Goal: Transaction & Acquisition: Purchase product/service

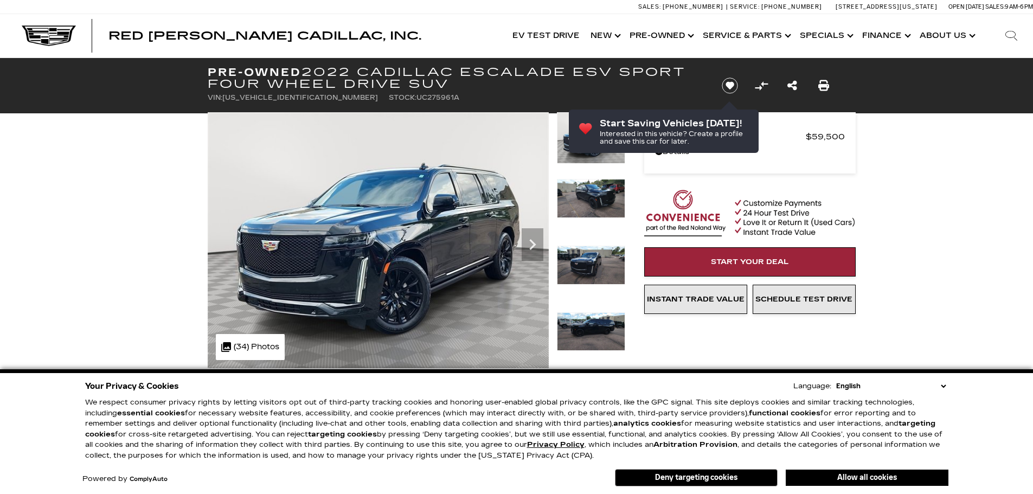
drag, startPoint x: 889, startPoint y: 477, endPoint x: 700, endPoint y: 442, distance: 192.9
click at [889, 477] on button "Allow all cookies" at bounding box center [867, 478] width 163 height 16
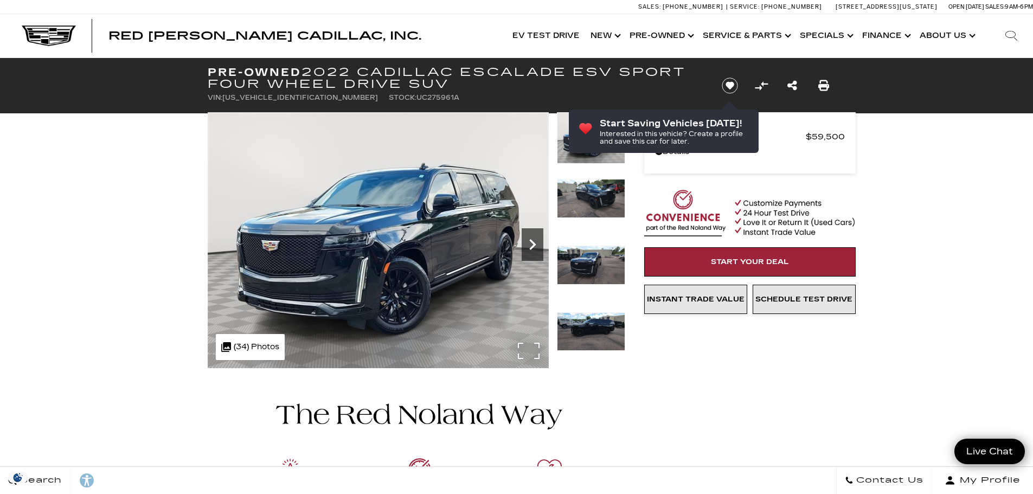
click at [525, 245] on icon "Next" at bounding box center [533, 245] width 22 height 22
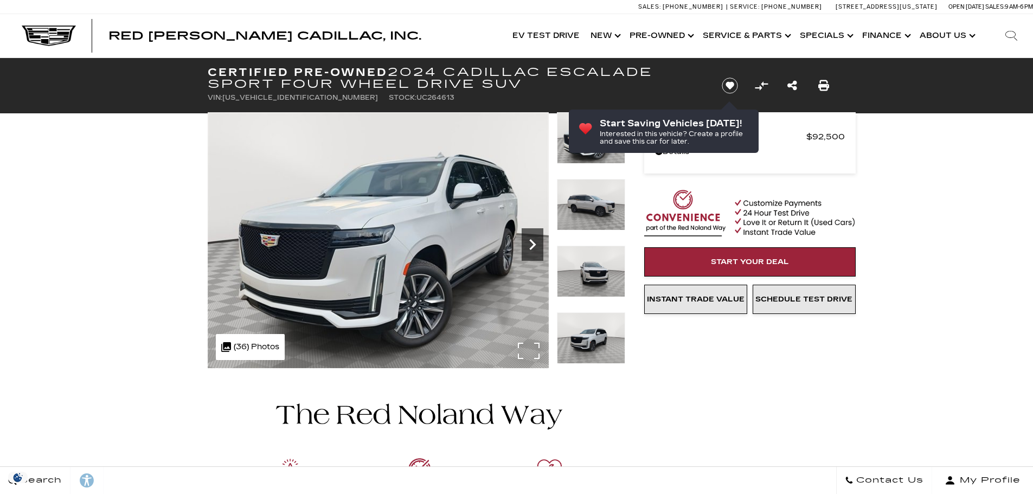
click at [531, 242] on icon "Next" at bounding box center [532, 244] width 7 height 11
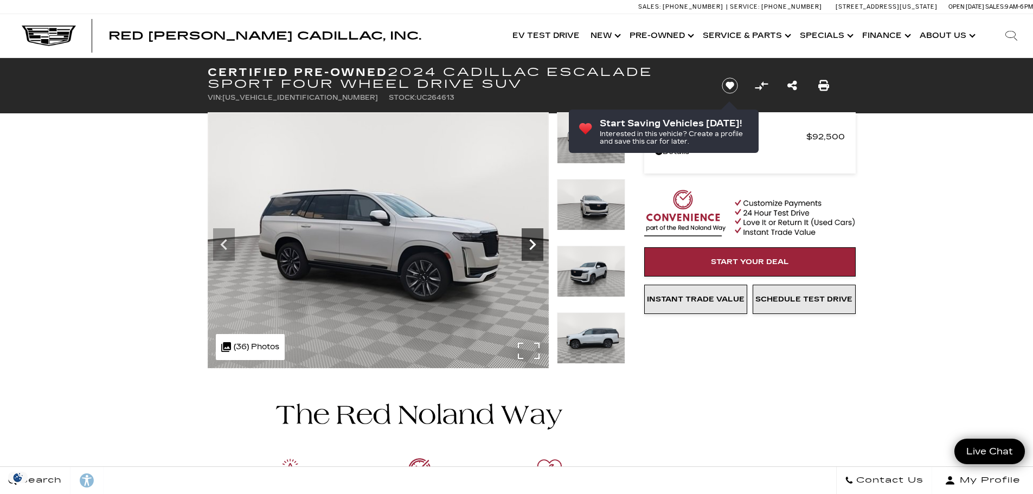
click at [531, 242] on icon "Next" at bounding box center [532, 244] width 7 height 11
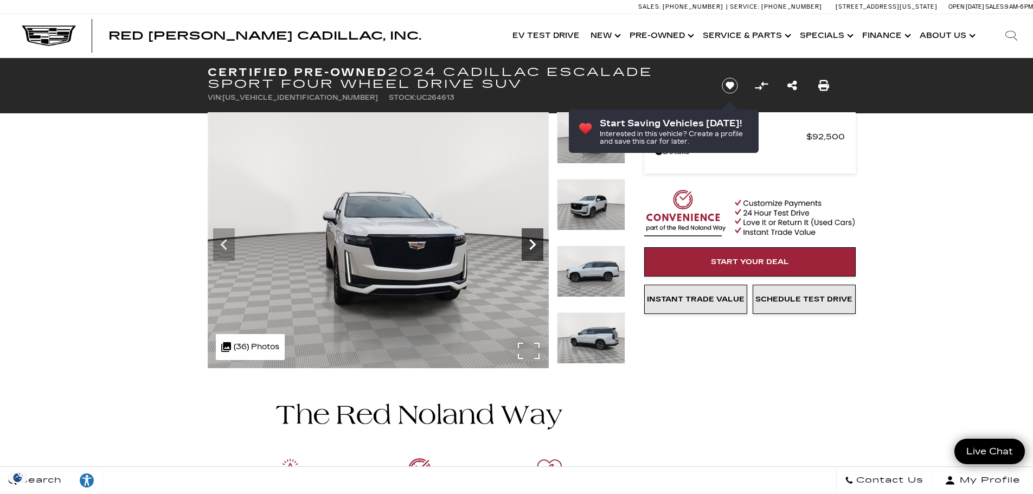
click at [531, 242] on icon "Next" at bounding box center [532, 244] width 7 height 11
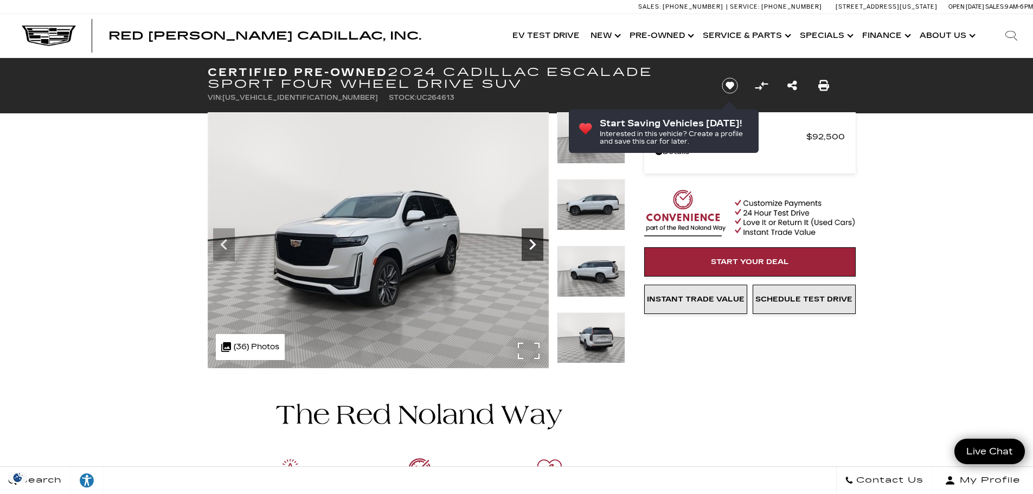
click at [531, 242] on div at bounding box center [408, 240] width 434 height 256
